Goal: Task Accomplishment & Management: Manage account settings

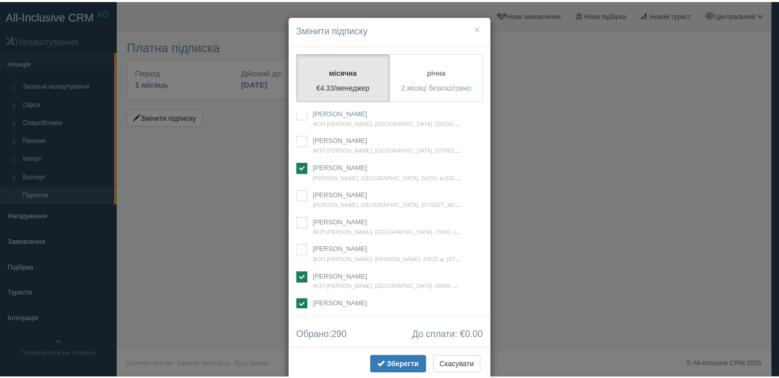
scroll to position [12539, 0]
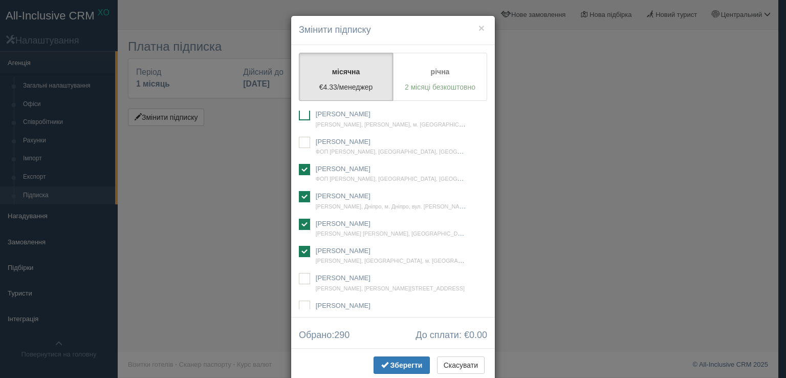
click at [299, 120] on ins at bounding box center [304, 114] width 11 height 11
checkbox input "true"
click at [401, 361] on span "Зберегти" at bounding box center [407, 365] width 32 height 8
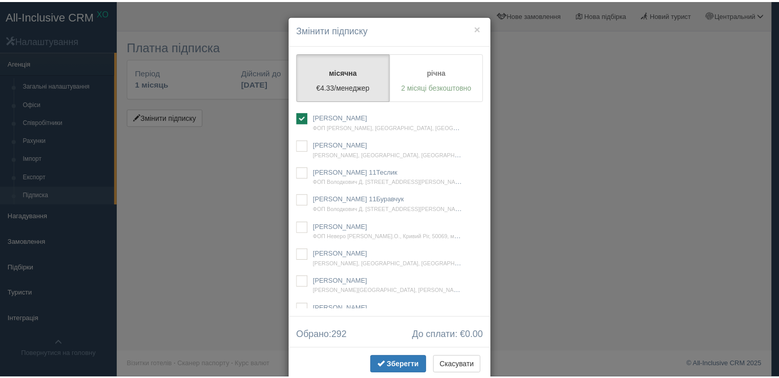
scroll to position [4120, 0]
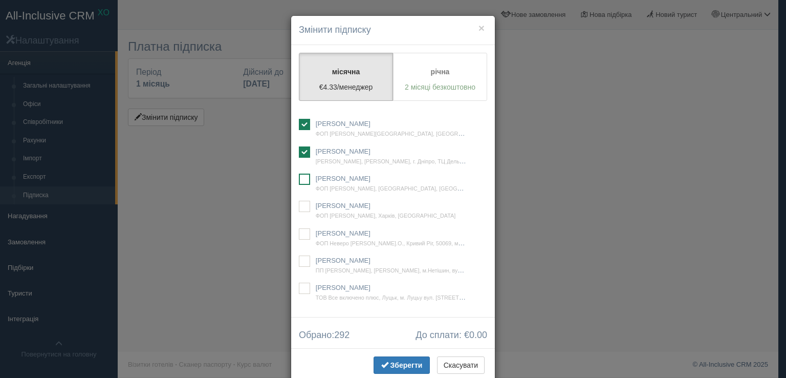
drag, startPoint x: 303, startPoint y: 215, endPoint x: 306, endPoint y: 220, distance: 5.5
click at [302, 185] on ins at bounding box center [304, 179] width 11 height 11
checkbox input "true"
click at [403, 365] on span "Зберегти" at bounding box center [407, 365] width 32 height 8
